Goal: Task Accomplishment & Management: Use online tool/utility

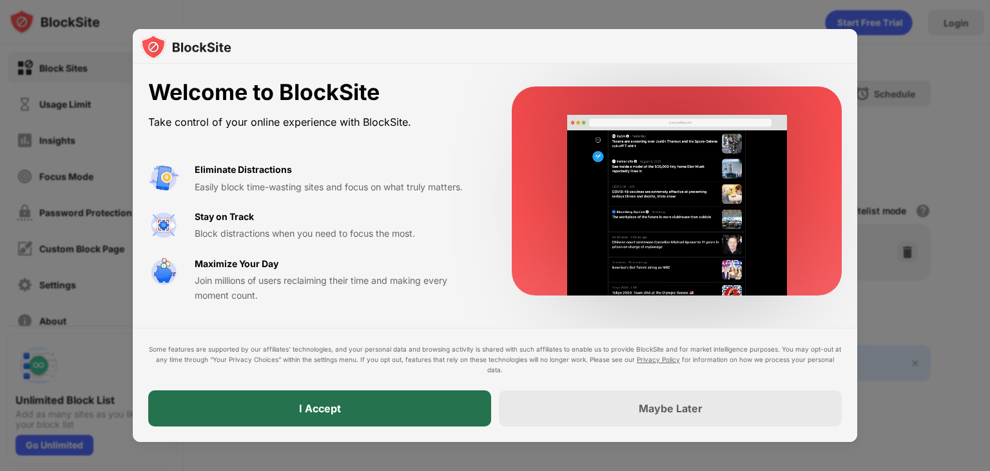
click at [351, 411] on div "I Accept" at bounding box center [319, 408] width 343 height 36
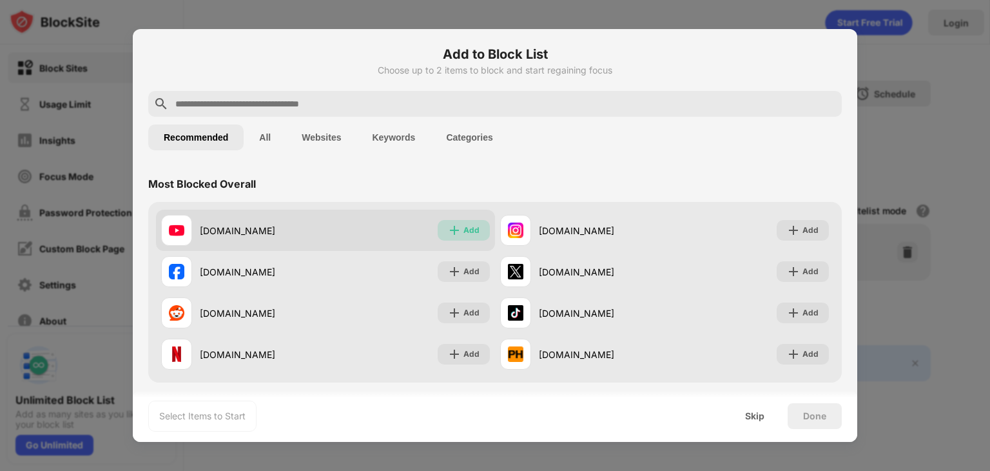
click at [448, 224] on img at bounding box center [454, 230] width 13 height 13
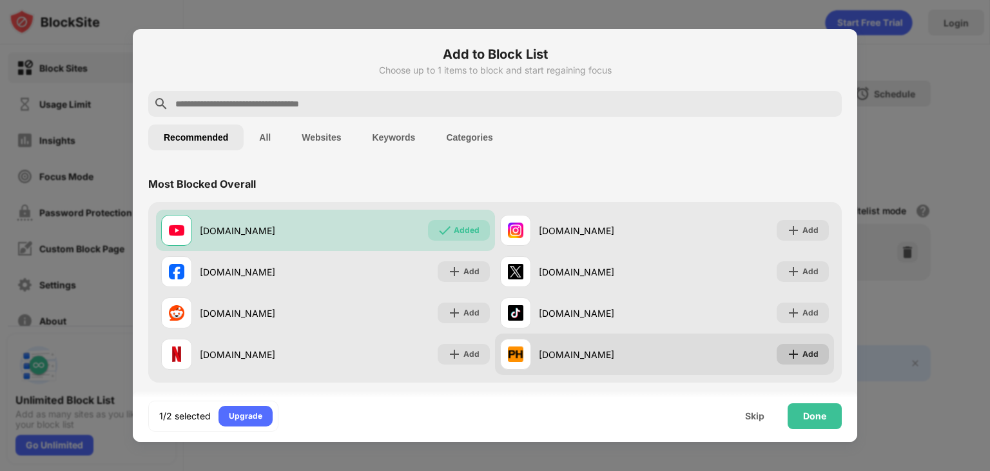
click at [803, 358] on div "Add" at bounding box center [811, 353] width 16 height 13
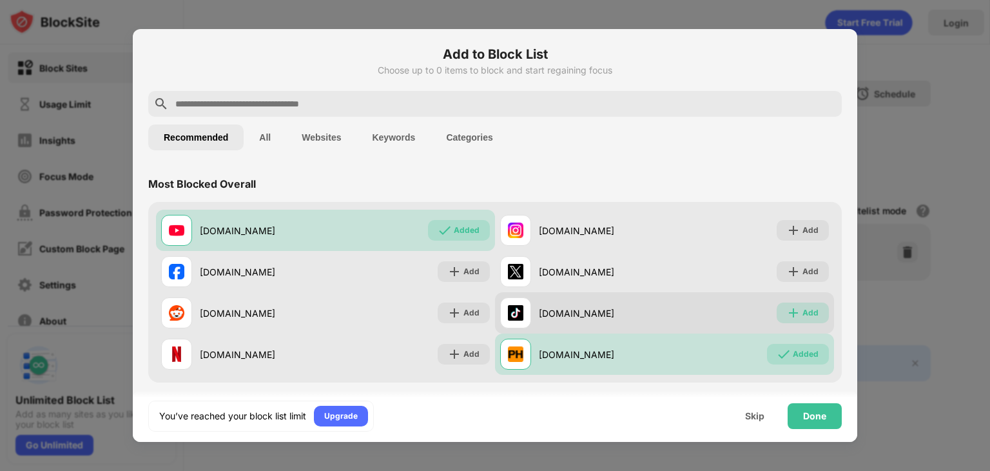
click at [807, 310] on div "Add" at bounding box center [811, 312] width 16 height 13
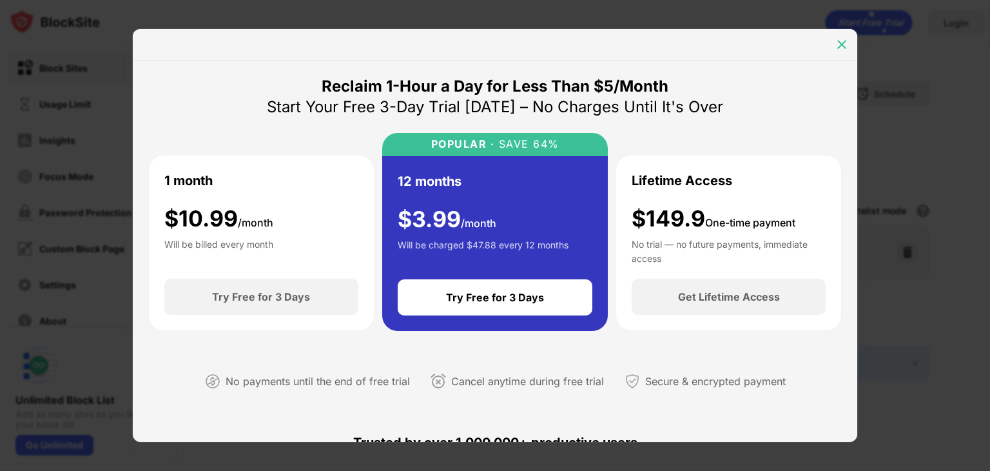
click at [841, 41] on img at bounding box center [841, 44] width 13 height 13
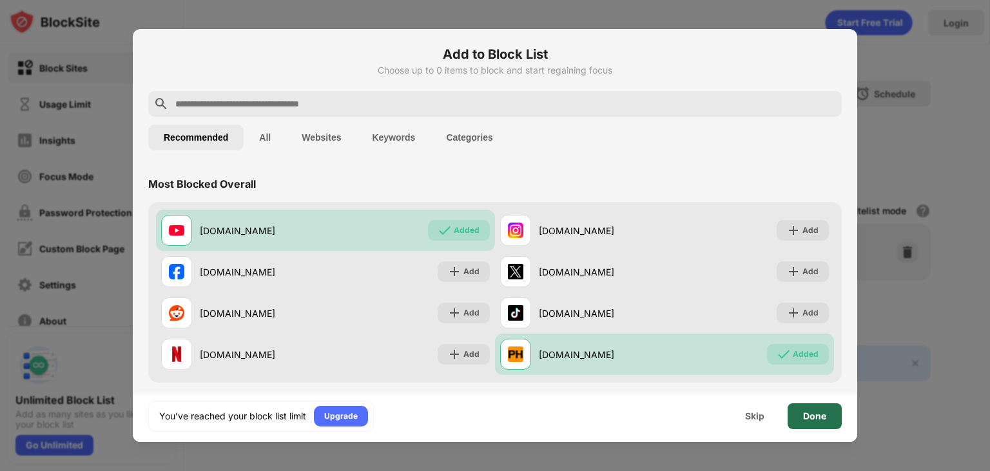
click at [817, 416] on div "Done" at bounding box center [814, 416] width 23 height 10
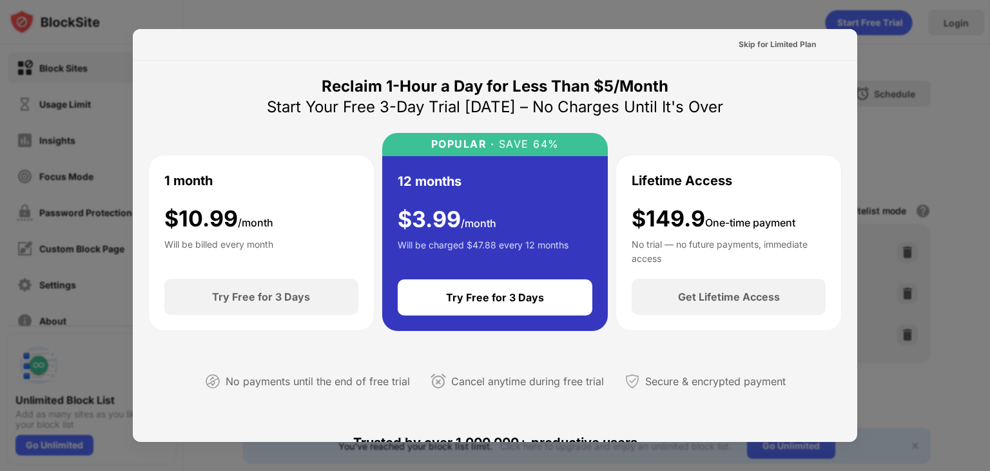
click at [946, 246] on div at bounding box center [495, 235] width 990 height 471
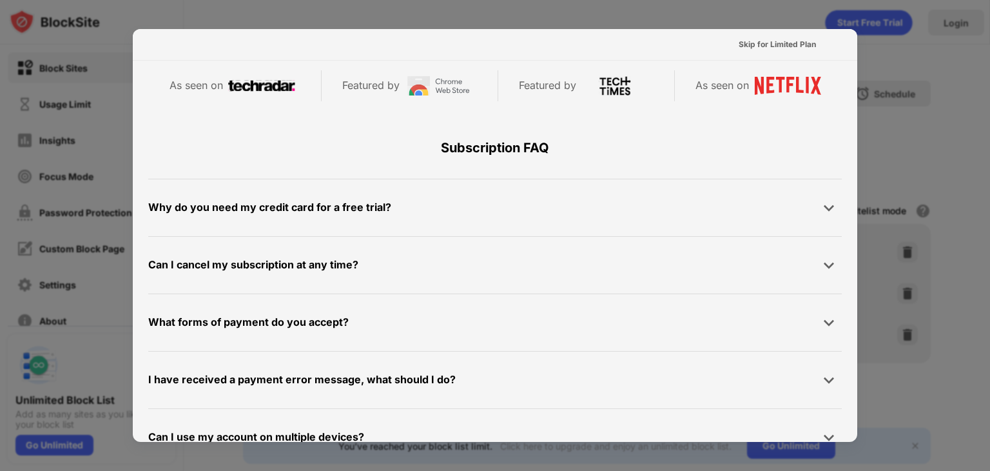
scroll to position [629, 0]
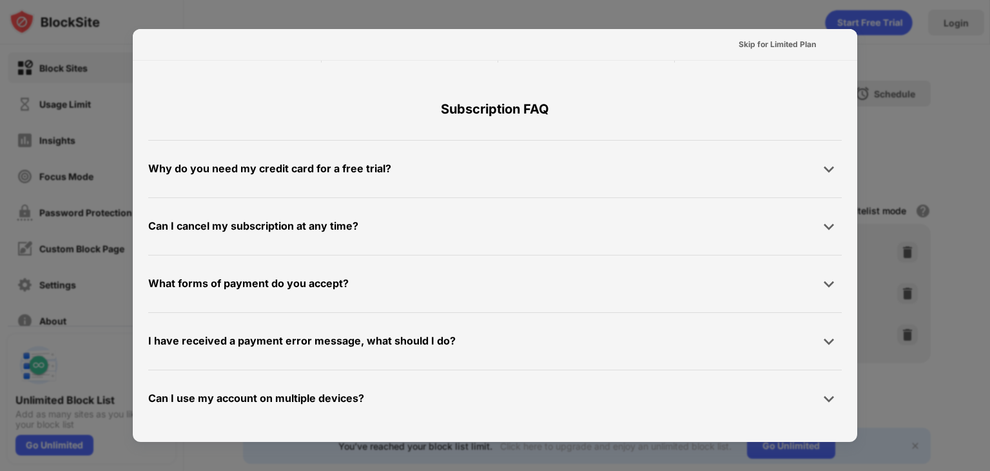
click at [750, 2] on div at bounding box center [495, 235] width 990 height 471
click at [771, 36] on div "Skip for Limited Plan" at bounding box center [777, 44] width 98 height 21
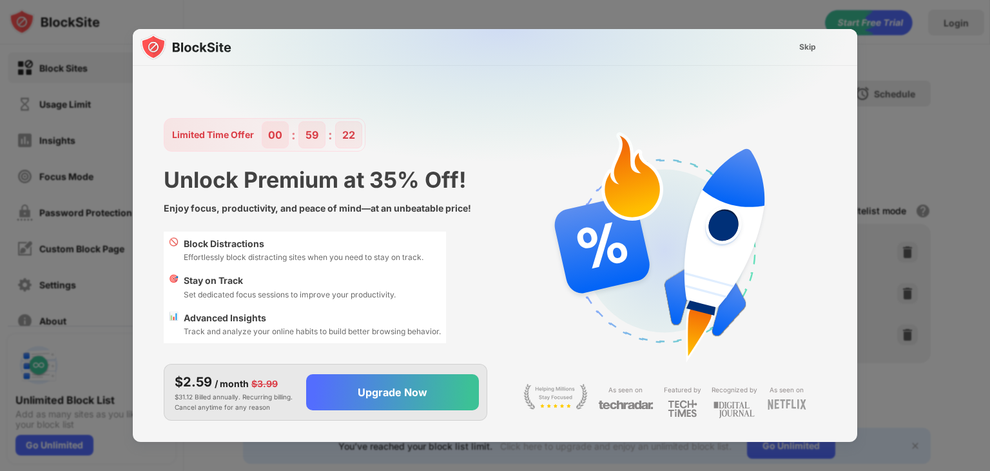
scroll to position [0, 0]
click at [805, 49] on div "Skip" at bounding box center [807, 47] width 17 height 13
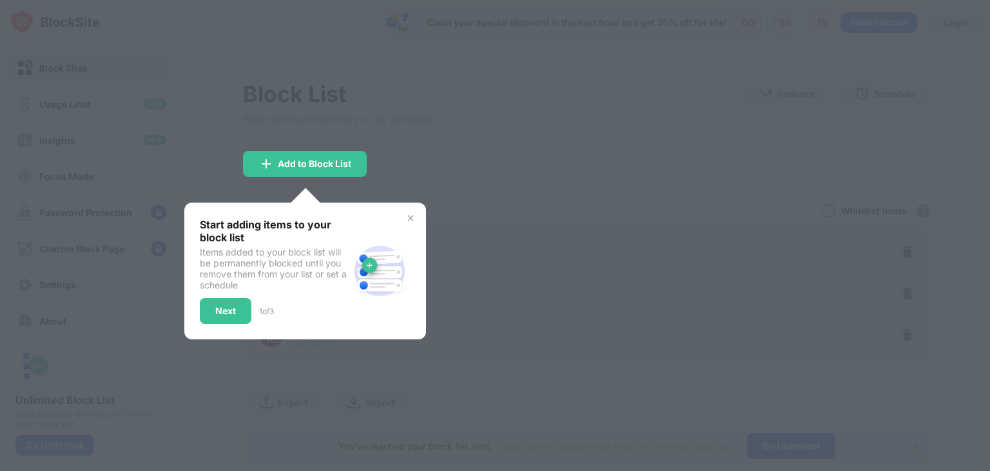
click at [401, 212] on div "Start adding items to your block list Items added to your block list will be pe…" at bounding box center [305, 270] width 242 height 137
click at [422, 219] on div "Start adding items to your block list Items added to your block list will be pe…" at bounding box center [305, 270] width 242 height 137
click at [416, 214] on div "Start adding items to your block list Items added to your block list will be pe…" at bounding box center [305, 270] width 242 height 137
click at [413, 218] on img at bounding box center [410, 218] width 10 height 10
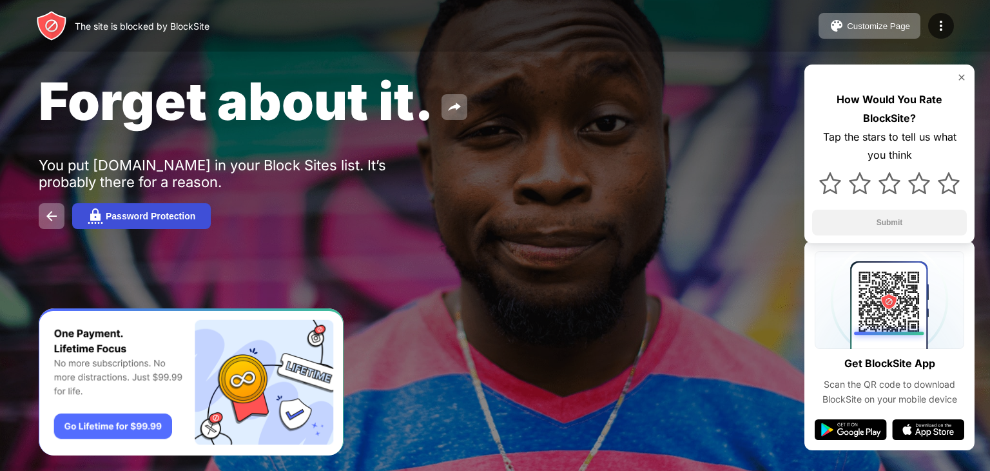
click at [168, 212] on div "Password Protection" at bounding box center [151, 216] width 90 height 10
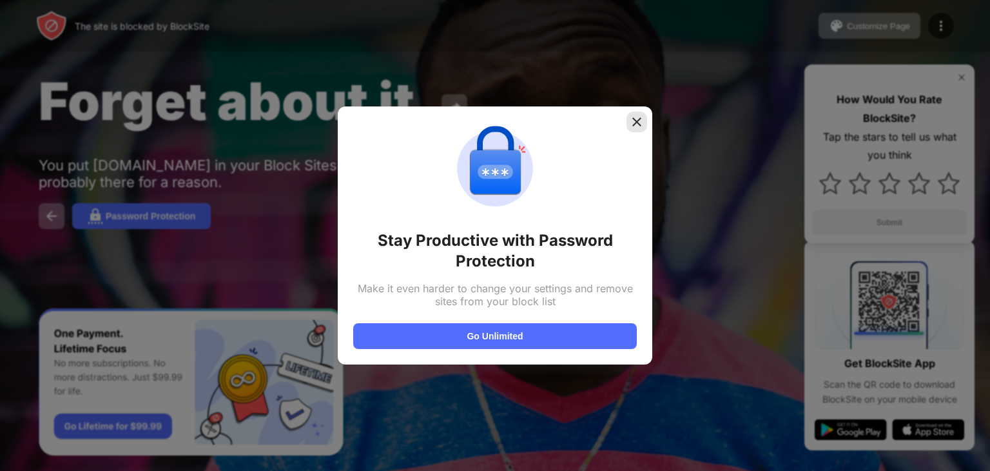
click at [638, 121] on img at bounding box center [636, 121] width 13 height 13
